Goal: Transaction & Acquisition: Purchase product/service

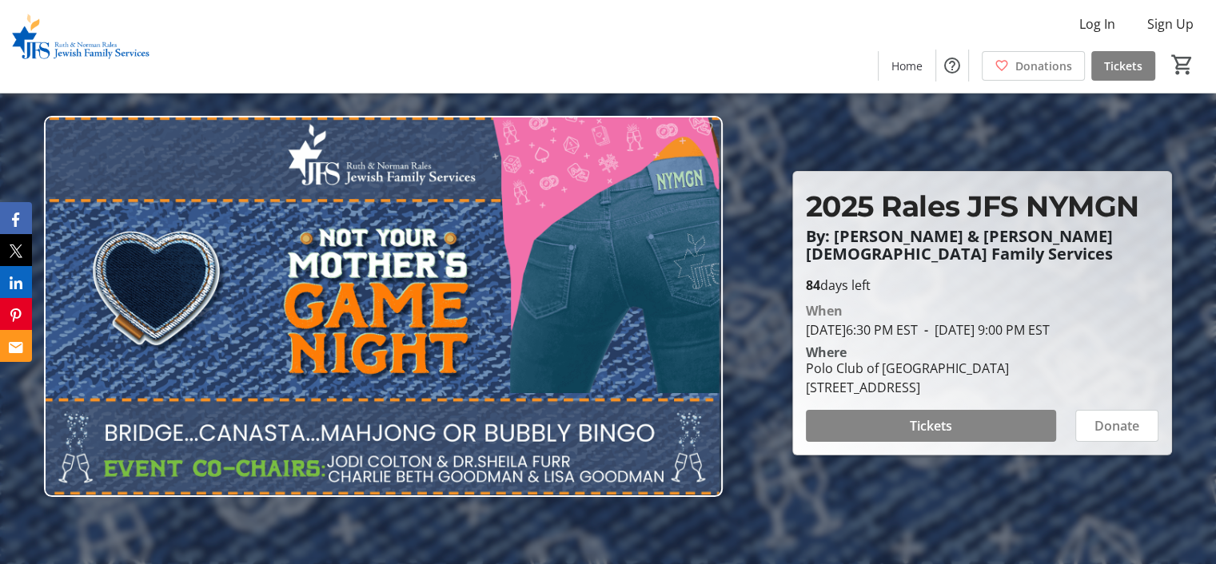
click at [834, 428] on span at bounding box center [931, 426] width 250 height 38
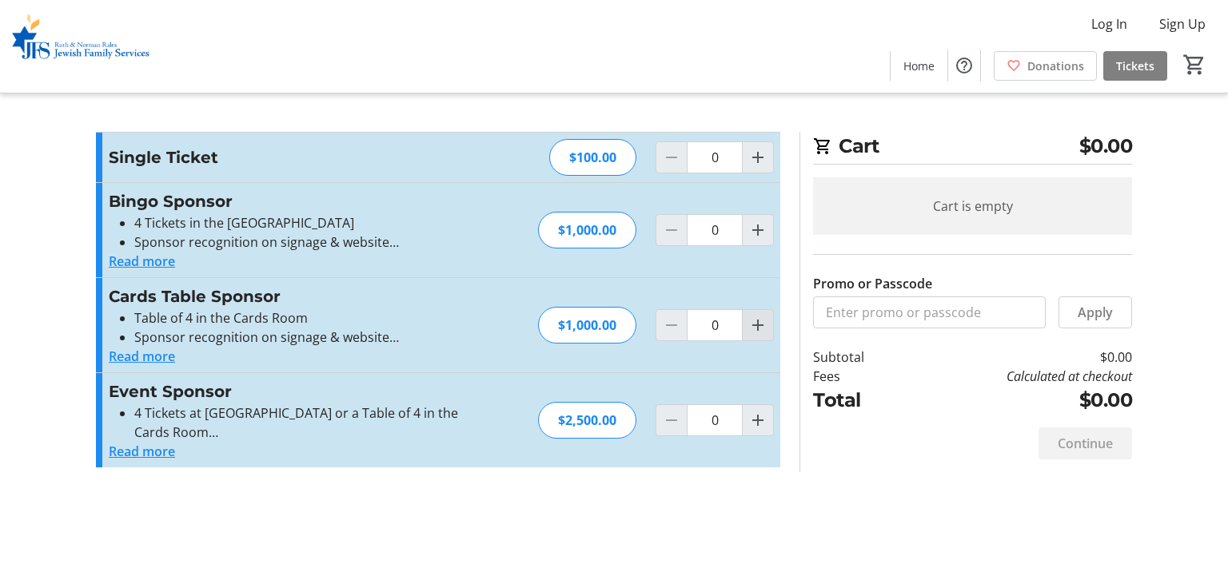
click at [751, 326] on mat-icon "Increment by one" at bounding box center [757, 325] width 19 height 19
type input "1"
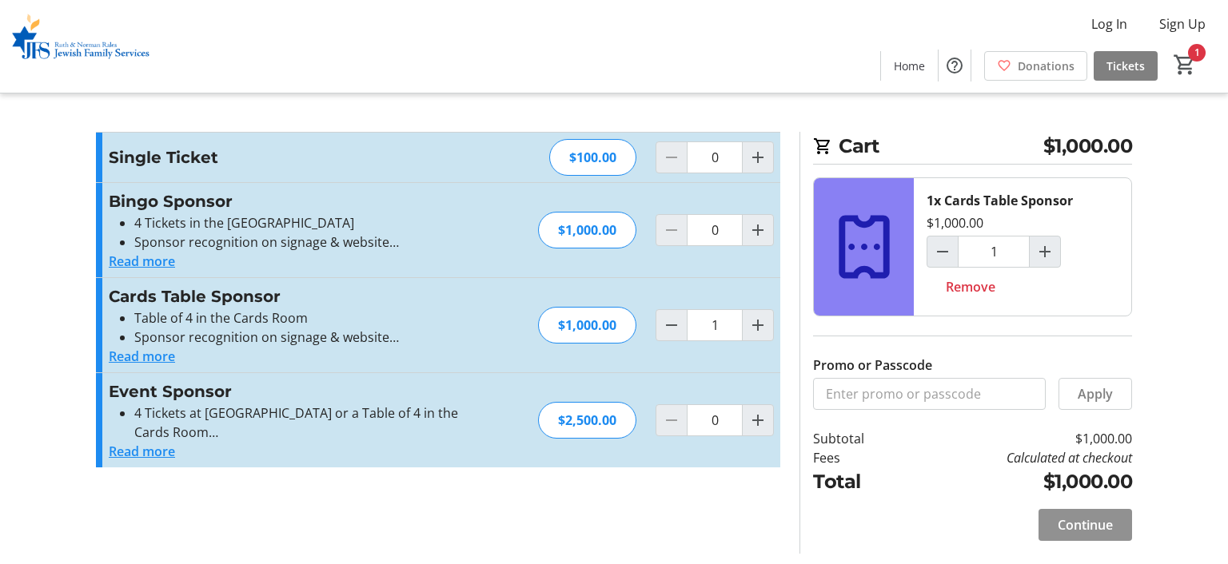
click at [1076, 517] on span "Continue" at bounding box center [1084, 524] width 55 height 19
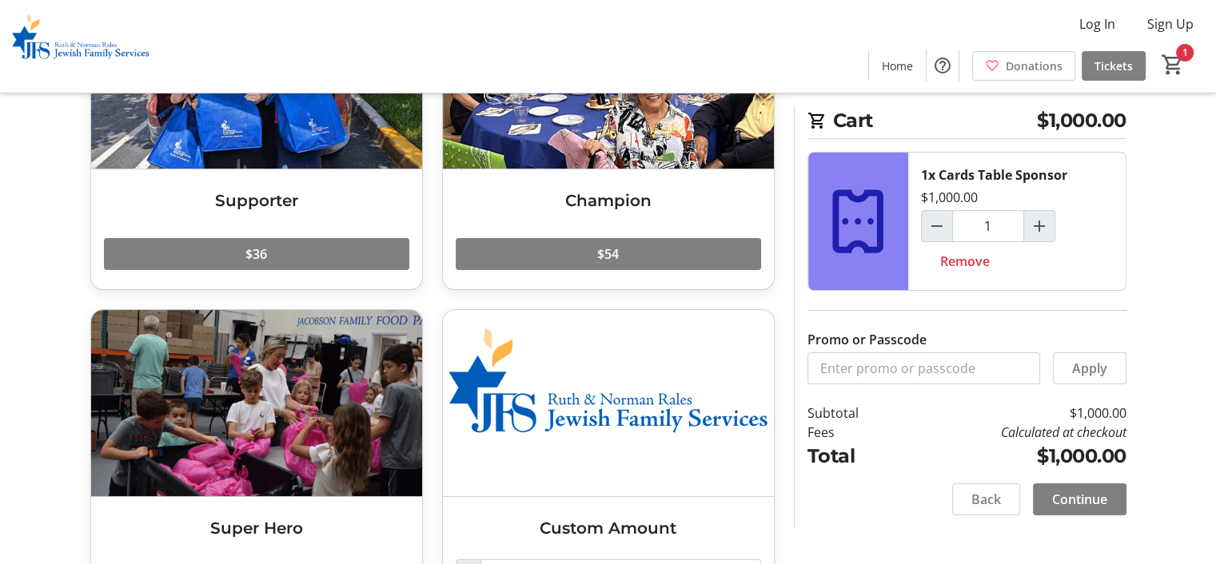
scroll to position [314, 0]
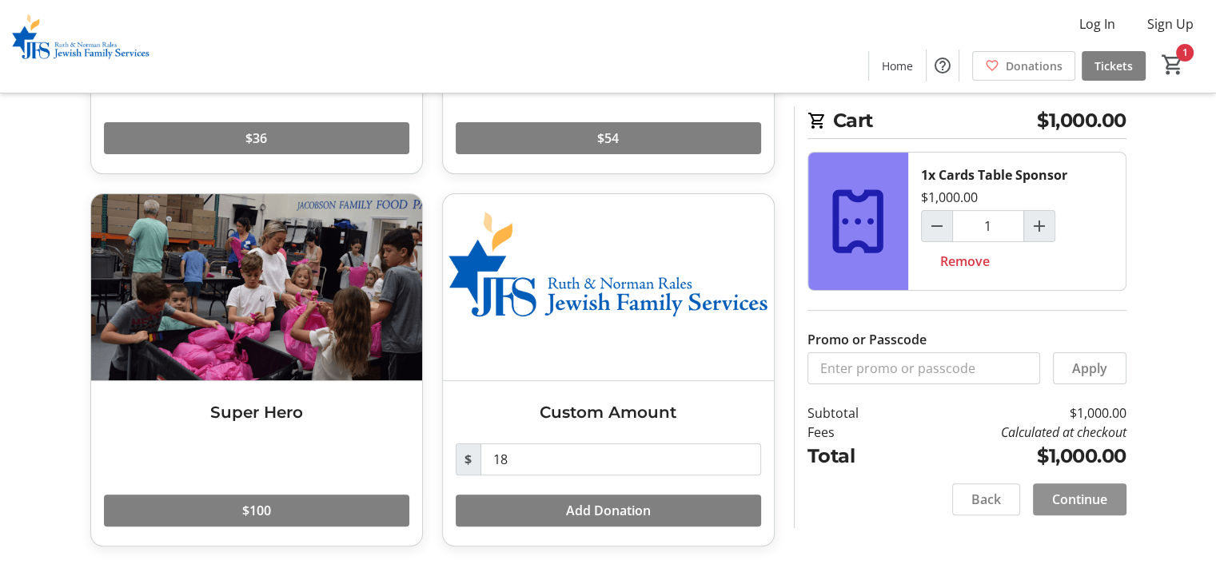
click at [1059, 495] on span "Continue" at bounding box center [1079, 499] width 55 height 19
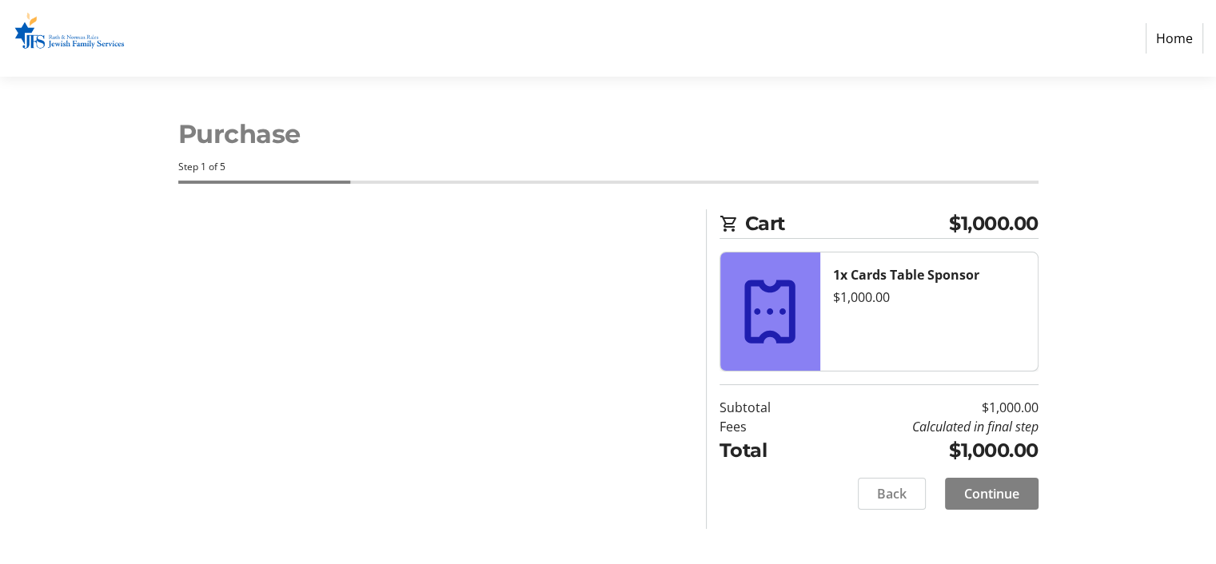
select select "US"
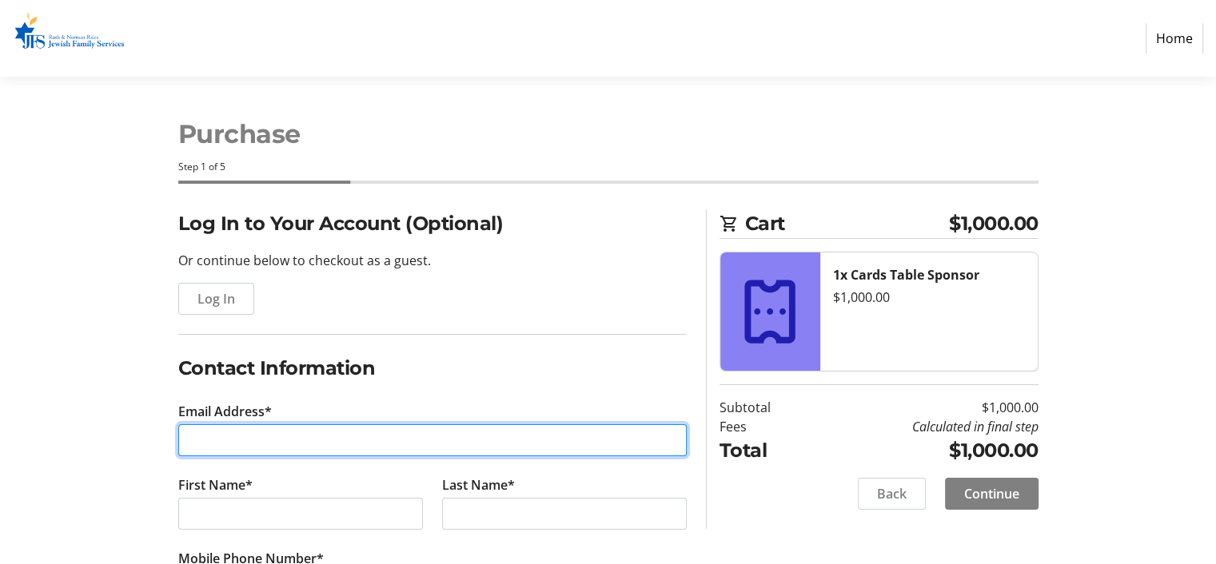
click at [224, 444] on input "Email Address*" at bounding box center [432, 440] width 508 height 32
type input "[EMAIL_ADDRESS][DOMAIN_NAME]"
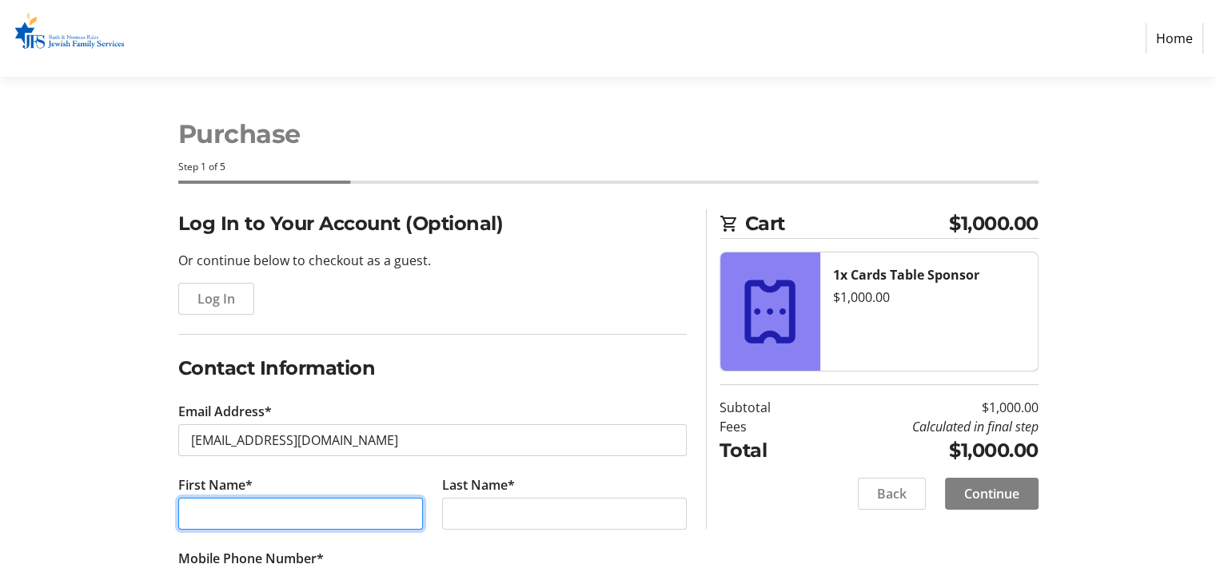
type input "[PERSON_NAME]"
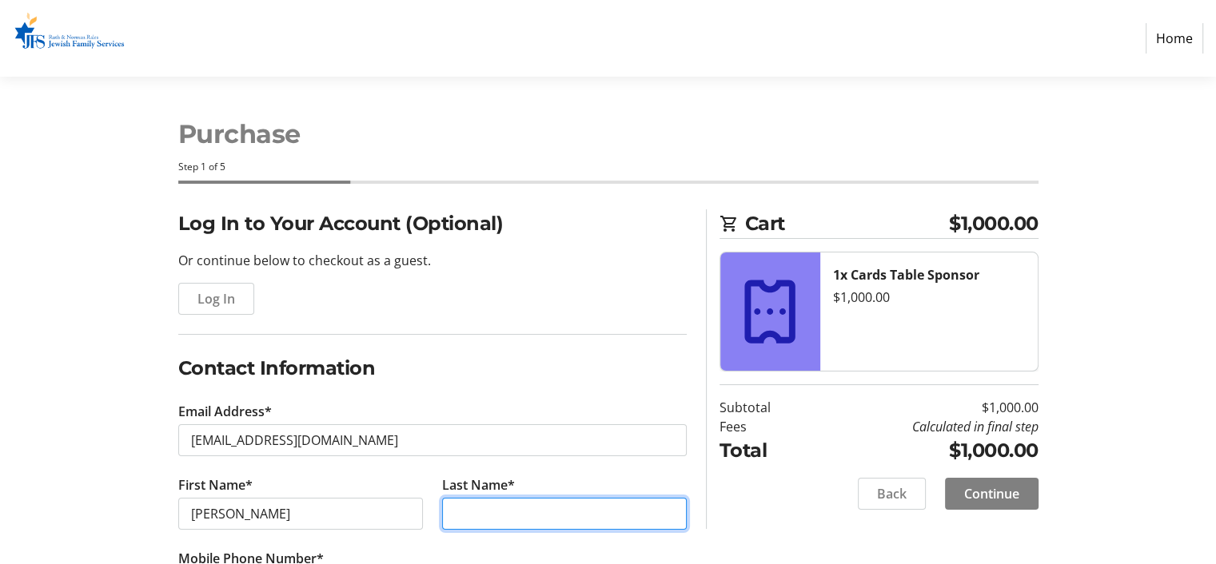
type input "[PERSON_NAME]"
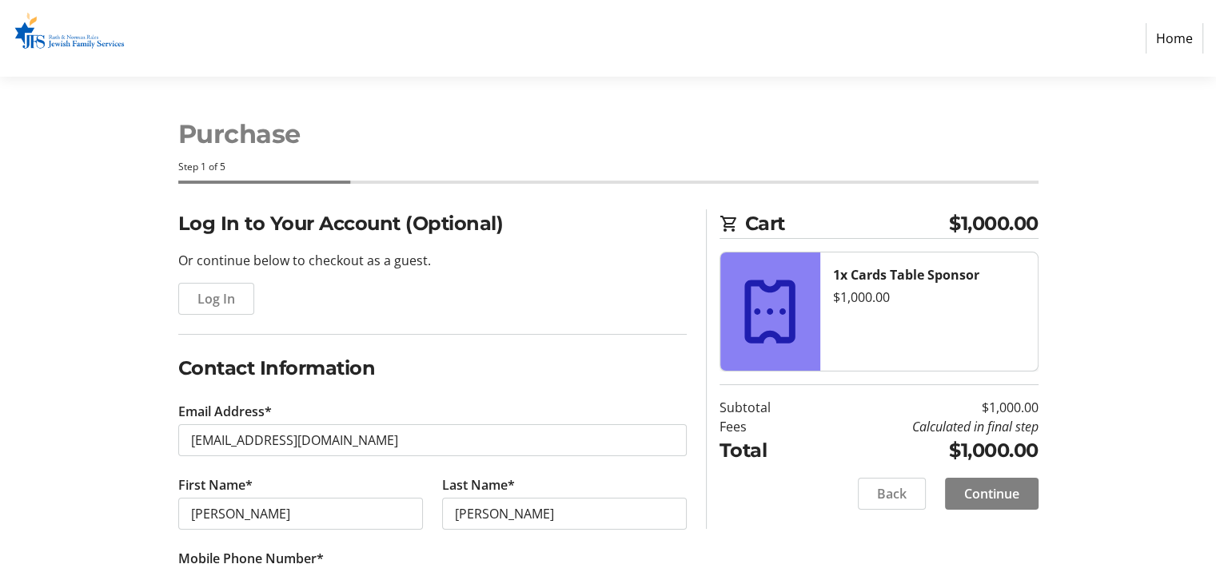
type input "[PHONE_NUMBER]"
type input "[STREET_ADDRESS]"
type input "419A"
type input "Boca Raton"
select select "FL"
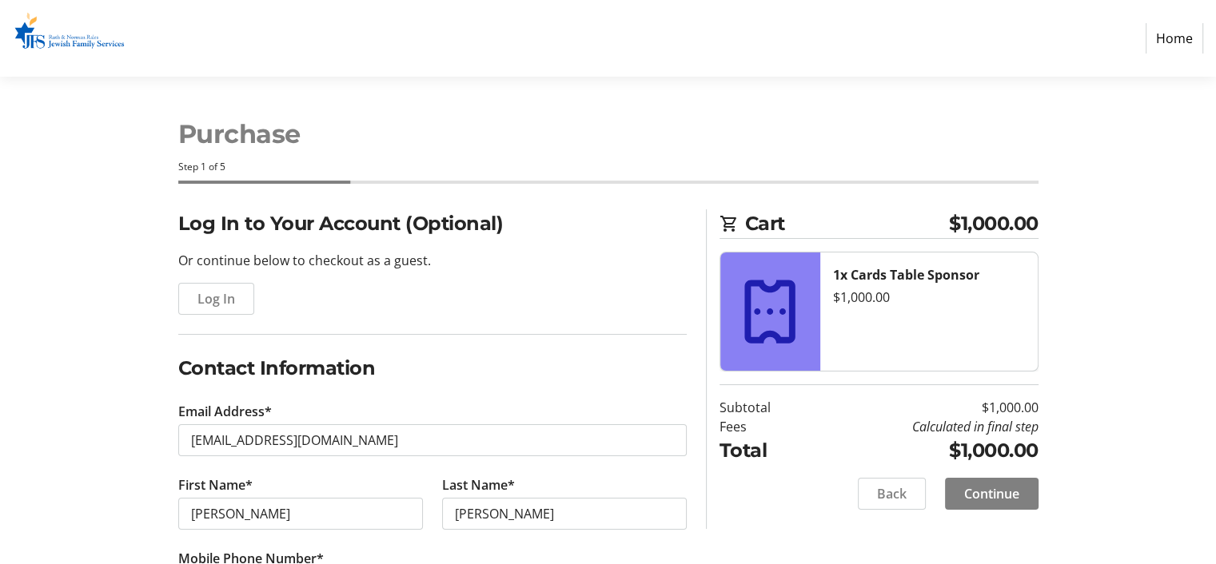
type input "33431"
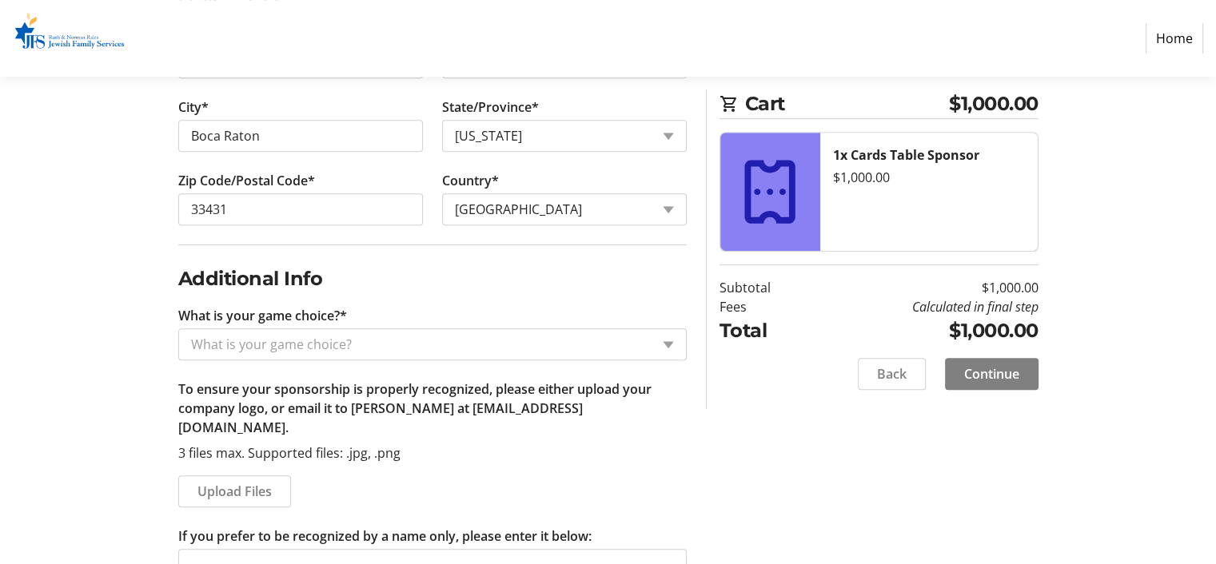
scroll to position [774, 0]
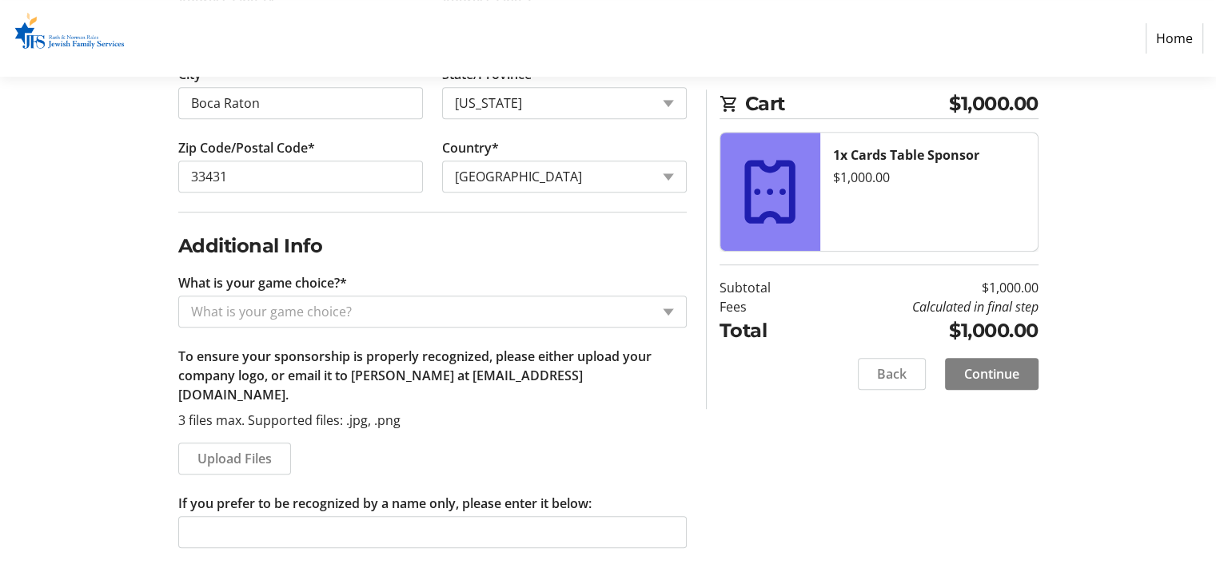
click at [559, 303] on input "What is your game choice?*" at bounding box center [420, 311] width 459 height 19
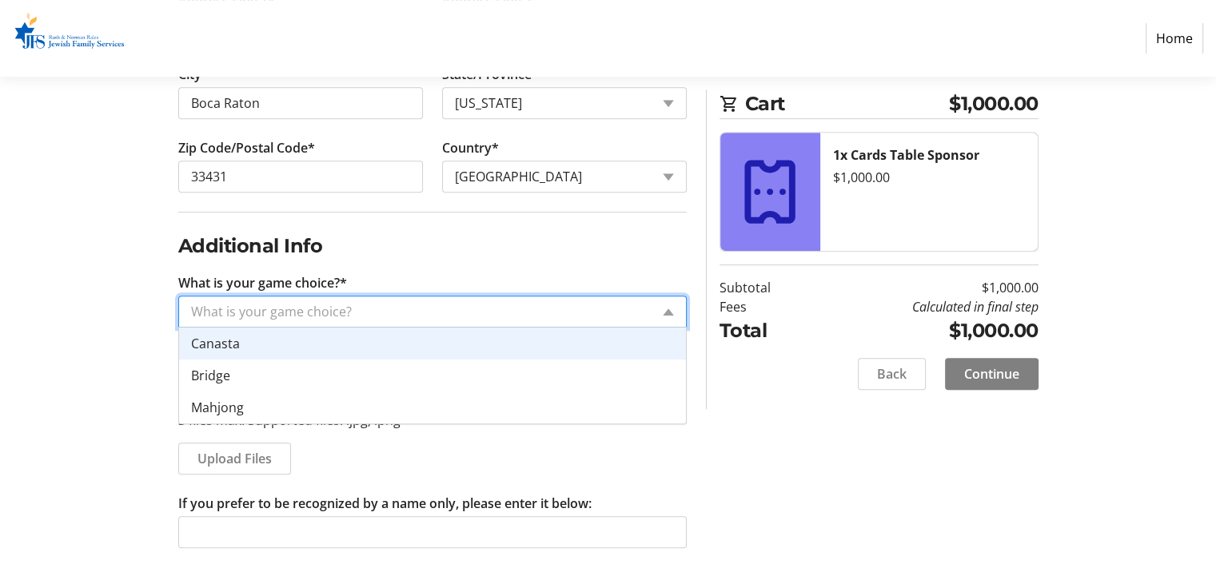
click at [211, 342] on span "Canasta" at bounding box center [215, 344] width 49 height 18
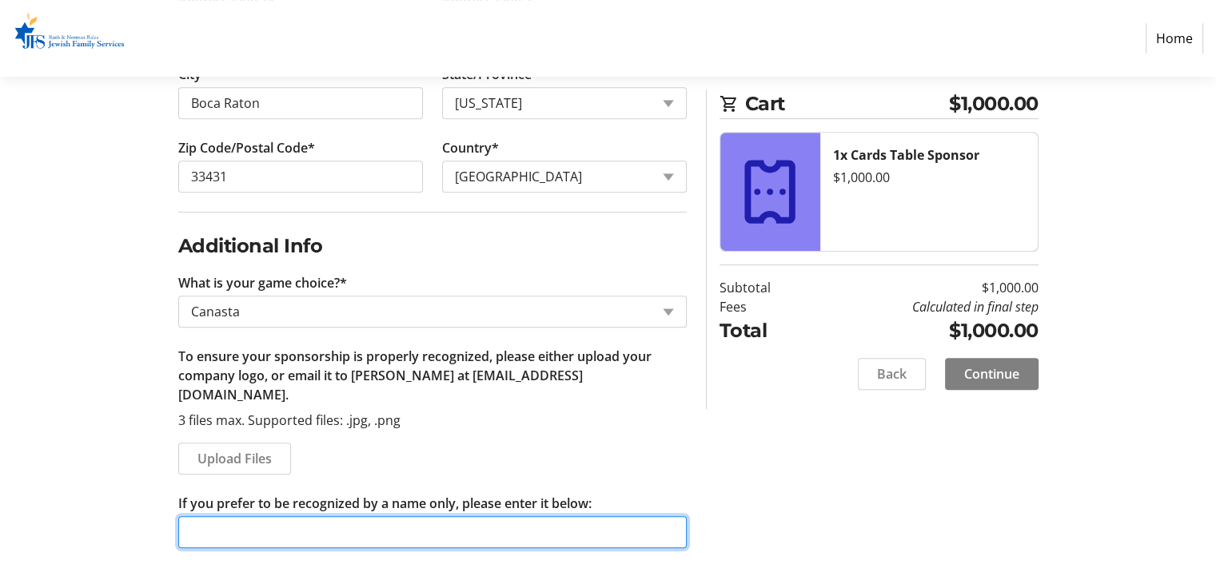
click at [272, 516] on input "If you prefer to be recognized by a name only, please enter it below:" at bounding box center [432, 532] width 508 height 32
type input "[PERSON_NAME]"
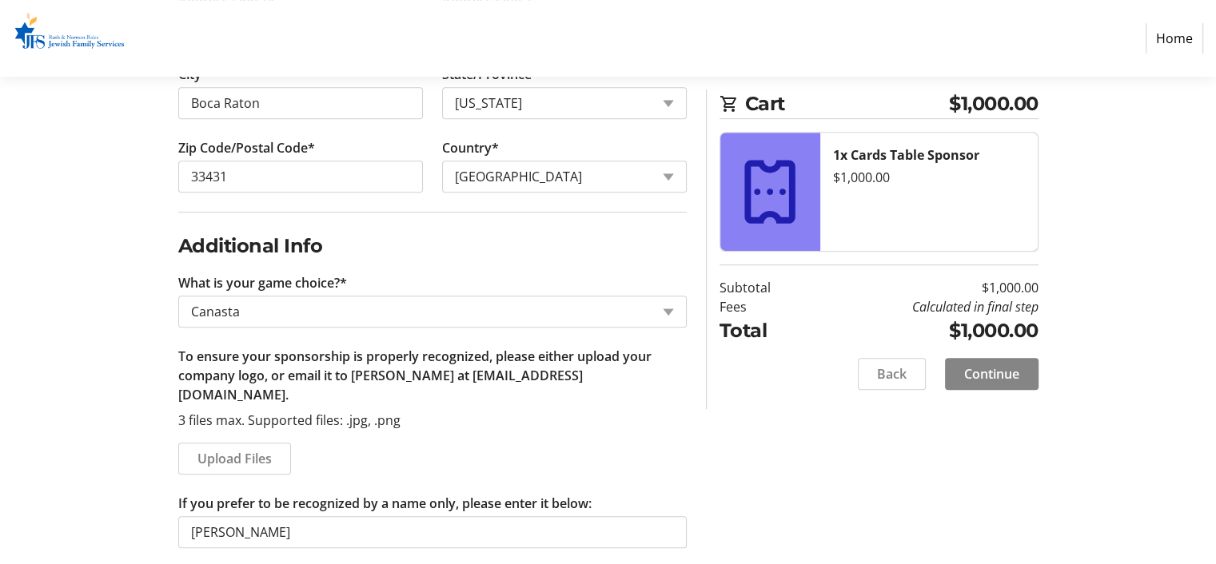
click at [953, 373] on span at bounding box center [992, 374] width 94 height 38
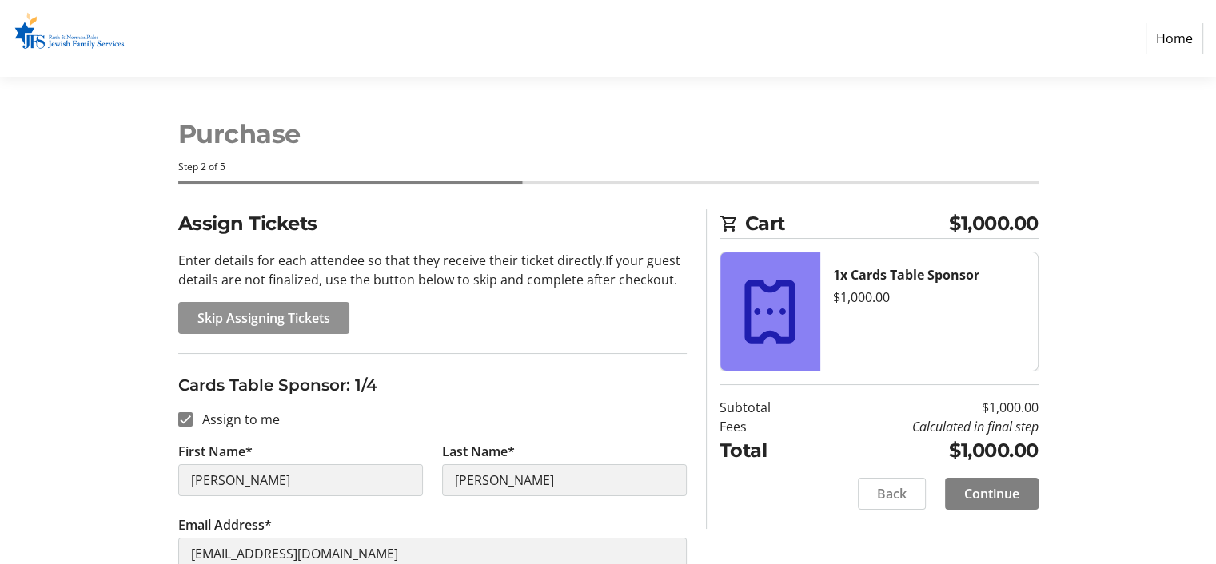
click at [268, 318] on span "Skip Assigning Tickets" at bounding box center [263, 317] width 133 height 19
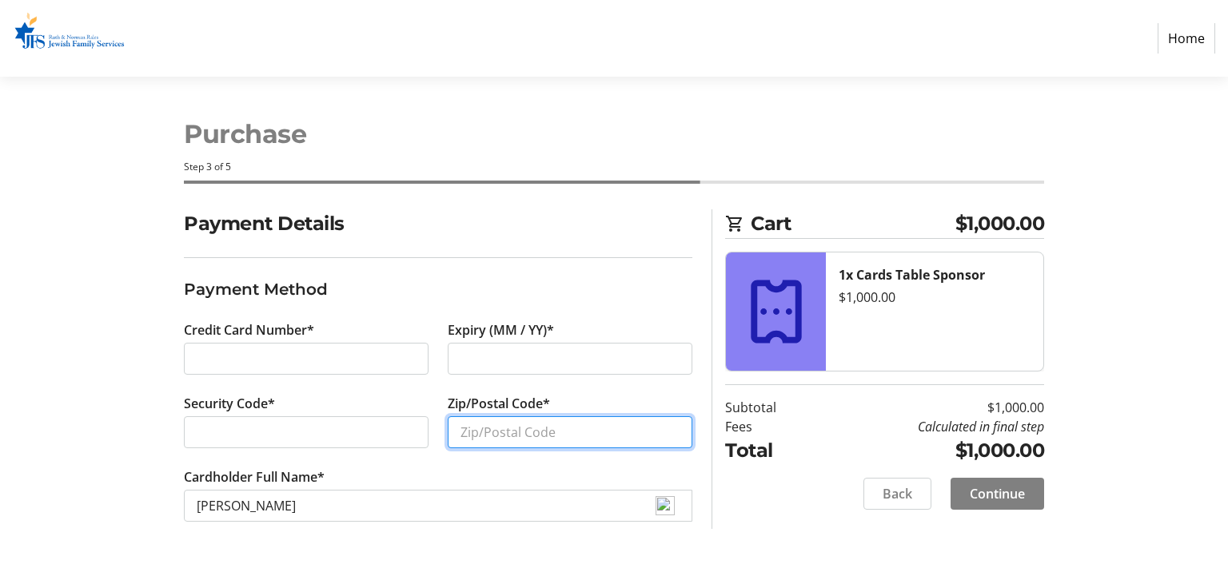
click at [521, 432] on input "Zip/Postal Code*" at bounding box center [570, 432] width 245 height 32
type input "33431"
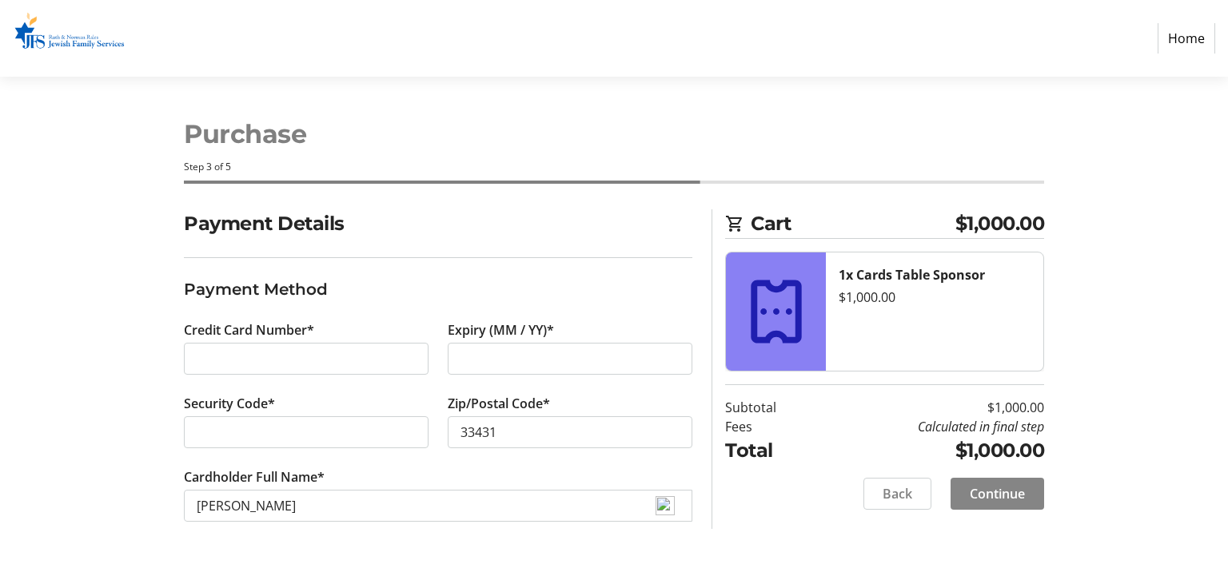
click at [991, 491] on span "Continue" at bounding box center [996, 493] width 55 height 19
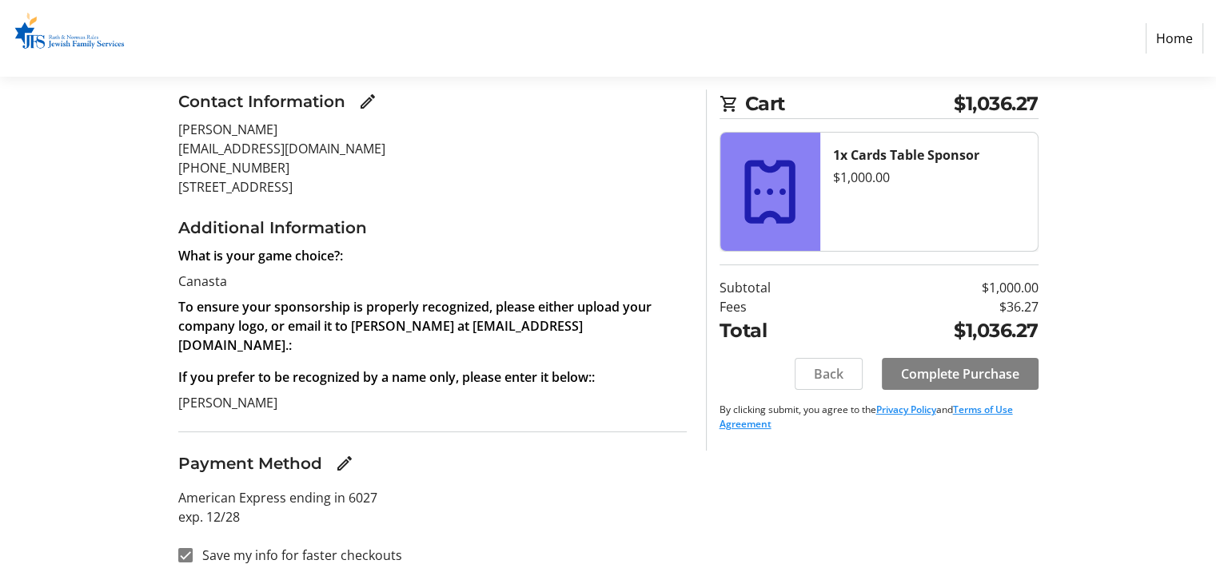
scroll to position [189, 0]
click at [972, 370] on span "Complete Purchase" at bounding box center [960, 373] width 118 height 19
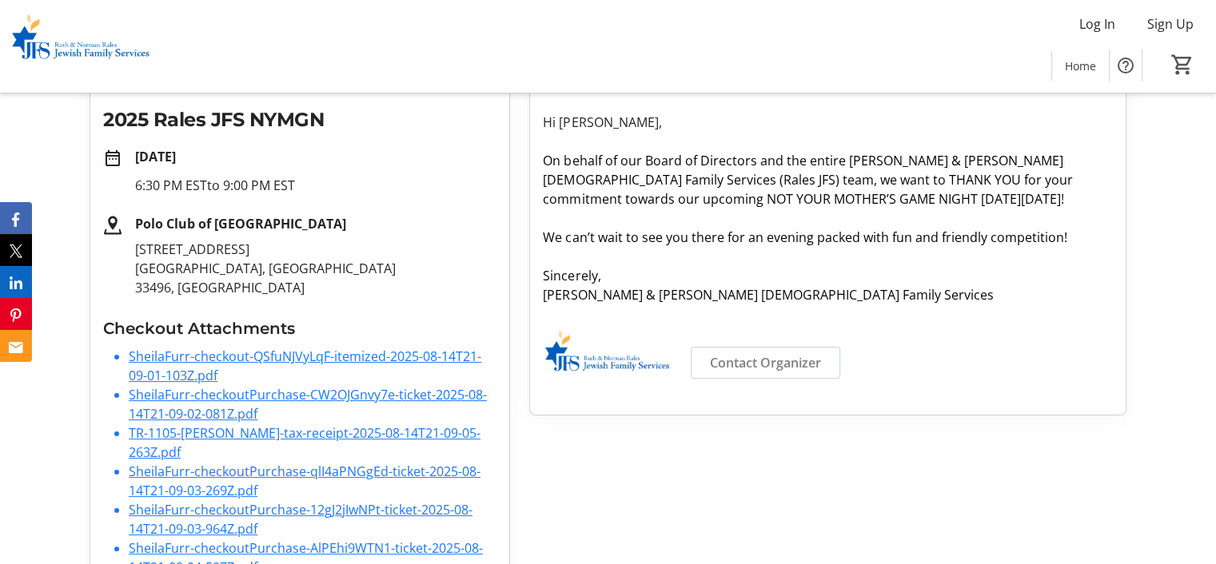
scroll to position [291, 0]
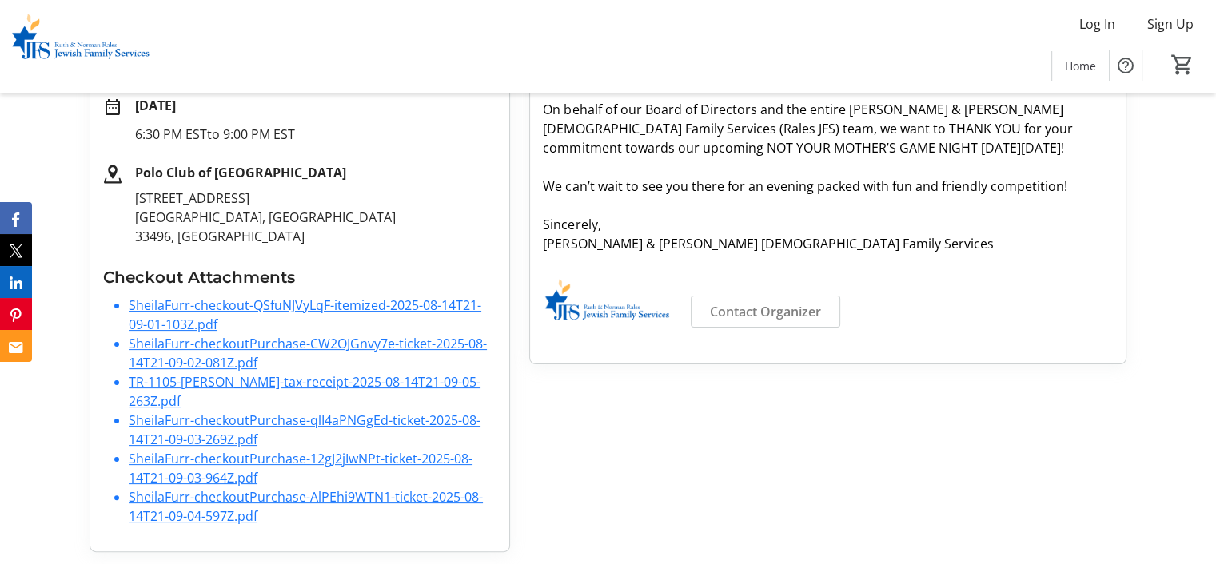
click at [269, 380] on link "TR-1105-[PERSON_NAME]-tax-receipt-2025-08-14T21-09-05-263Z.pdf" at bounding box center [305, 391] width 352 height 37
